Goal: Find specific page/section: Find specific page/section

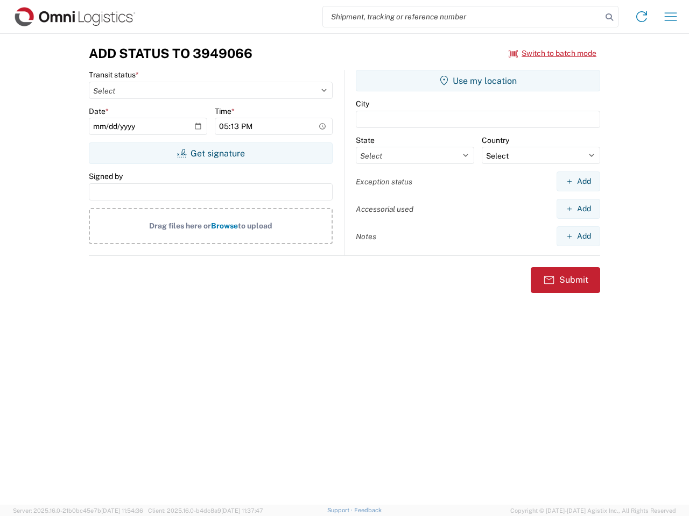
click at [462, 17] on input "search" at bounding box center [462, 16] width 279 height 20
click at [609, 17] on icon at bounding box center [608, 17] width 15 height 15
click at [641, 17] on icon at bounding box center [641, 16] width 17 height 17
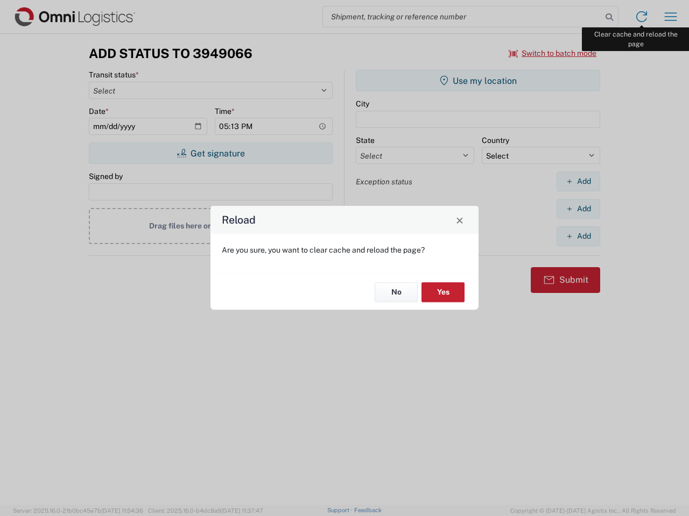
click at [670, 17] on div "Reload Are you sure, you want to clear cache and reload the page? No Yes" at bounding box center [344, 258] width 689 height 516
click at [552, 53] on div "Reload Are you sure, you want to clear cache and reload the page? No Yes" at bounding box center [344, 258] width 689 height 516
click at [210, 153] on div "Reload Are you sure, you want to clear cache and reload the page? No Yes" at bounding box center [344, 258] width 689 height 516
click at [478, 81] on div "Reload Are you sure, you want to clear cache and reload the page? No Yes" at bounding box center [344, 258] width 689 height 516
click at [578, 181] on div "Reload Are you sure, you want to clear cache and reload the page? No Yes" at bounding box center [344, 258] width 689 height 516
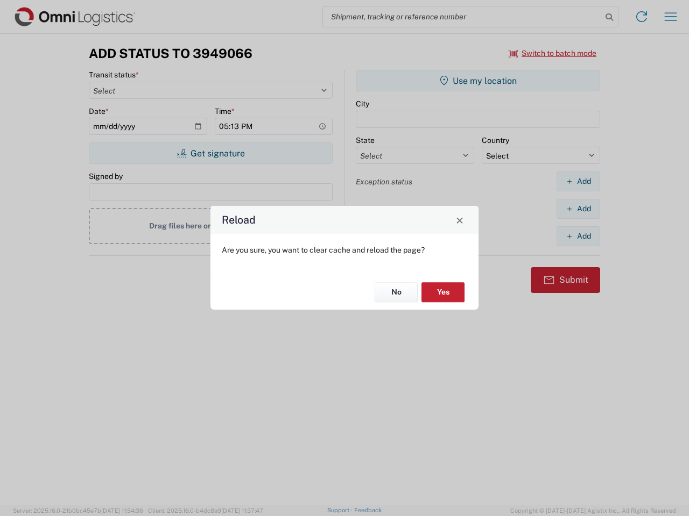
click at [578, 209] on div "Reload Are you sure, you want to clear cache and reload the page? No Yes" at bounding box center [344, 258] width 689 height 516
click at [578, 236] on div "Reload Are you sure, you want to clear cache and reload the page? No Yes" at bounding box center [344, 258] width 689 height 516
